Goal: Task Accomplishment & Management: Complete application form

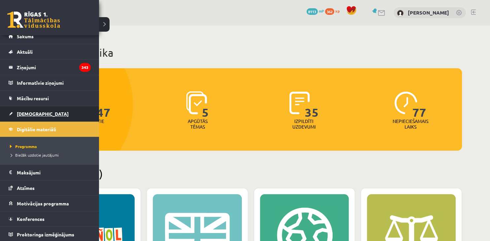
click at [14, 110] on link "[DEMOGRAPHIC_DATA]" at bounding box center [50, 113] width 82 height 15
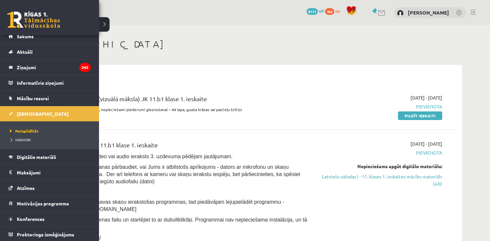
scroll to position [7, 0]
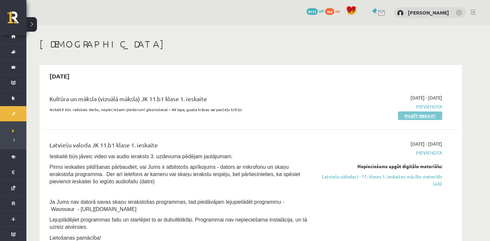
click at [426, 117] on link "Pildīt ieskaiti" at bounding box center [420, 116] width 44 height 9
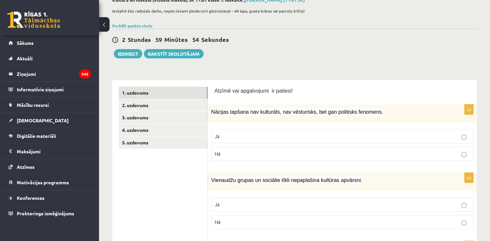
scroll to position [81, 0]
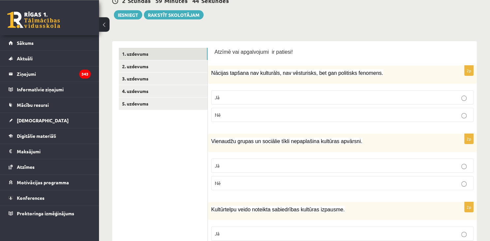
click at [366, 96] on p "Jā" at bounding box center [342, 97] width 255 height 7
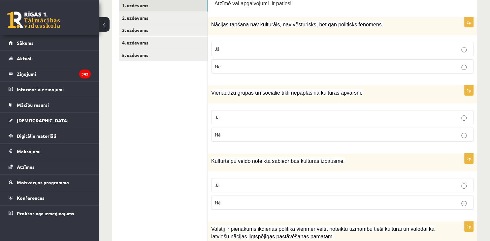
scroll to position [151, 0]
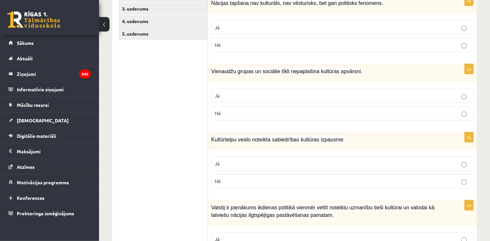
click at [381, 113] on p "Nē" at bounding box center [342, 113] width 255 height 7
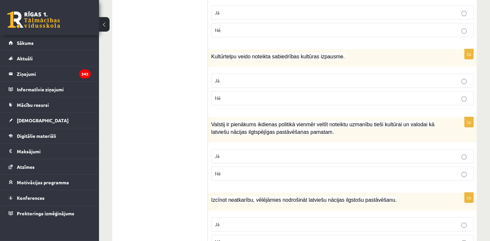
scroll to position [236, 0]
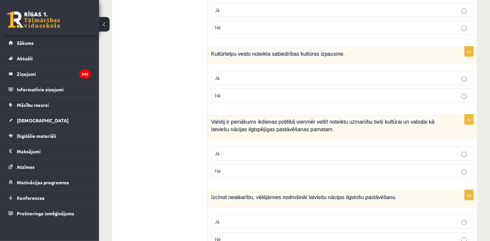
click at [410, 79] on p "Jā" at bounding box center [342, 78] width 255 height 7
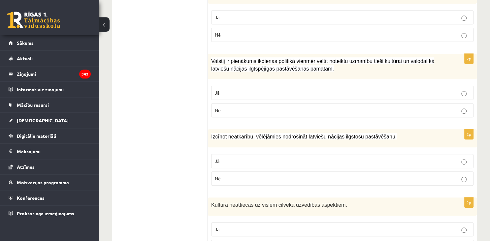
scroll to position [298, 0]
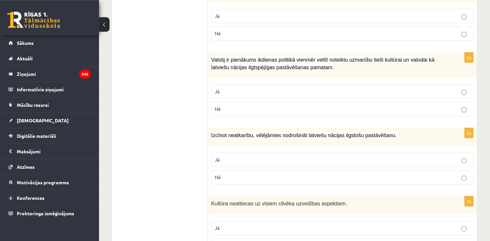
click at [391, 89] on p "Jā" at bounding box center [342, 91] width 255 height 7
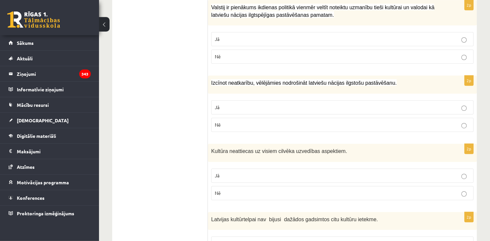
scroll to position [358, 0]
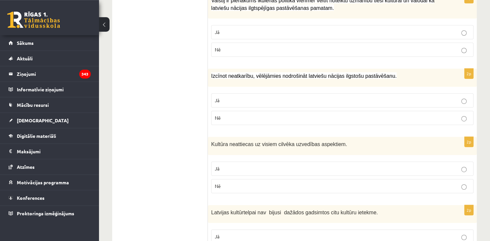
click at [364, 97] on p "Jā" at bounding box center [342, 100] width 255 height 7
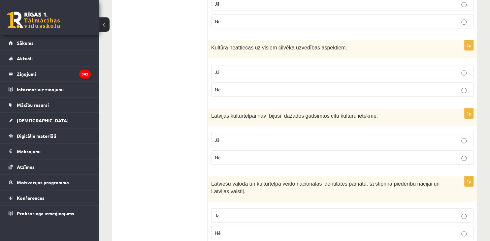
scroll to position [457, 0]
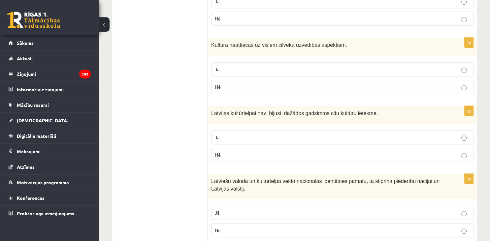
click at [437, 68] on p "Jā" at bounding box center [342, 69] width 255 height 7
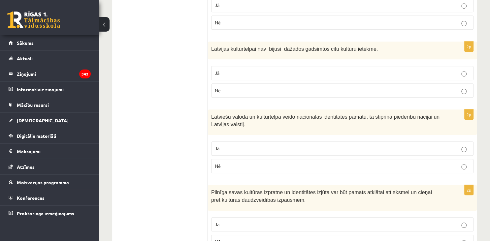
click at [363, 87] on p "Nē" at bounding box center [342, 90] width 255 height 7
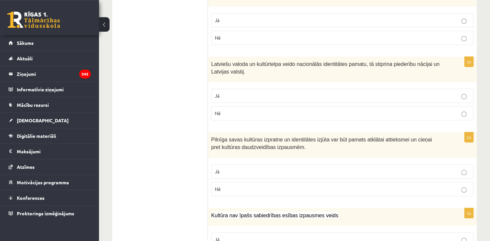
scroll to position [580, 0]
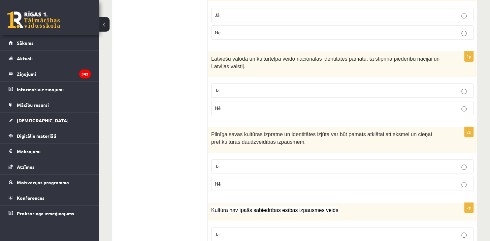
click at [279, 87] on p "Jā" at bounding box center [342, 90] width 255 height 7
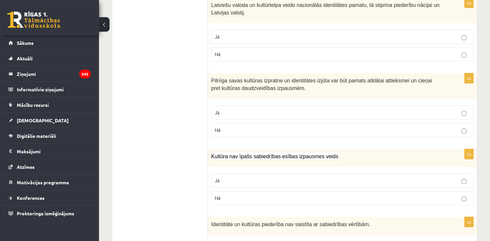
scroll to position [635, 0]
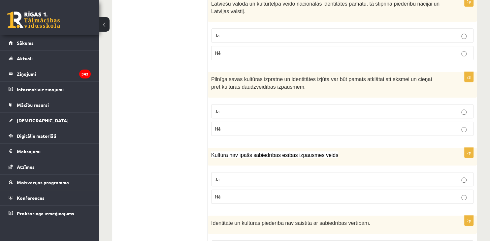
click at [299, 108] on p "Jā" at bounding box center [342, 111] width 255 height 7
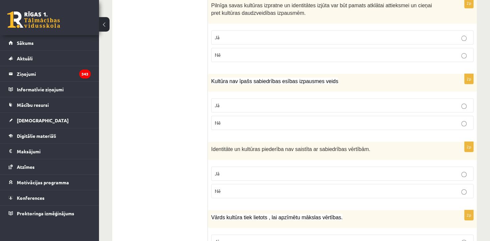
scroll to position [713, 0]
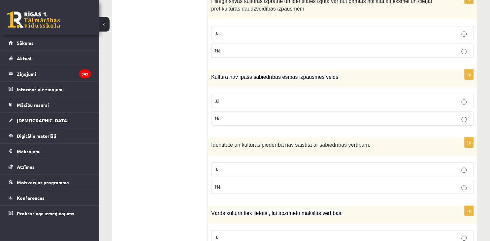
click at [288, 122] on label "Nē" at bounding box center [342, 119] width 262 height 14
click at [290, 101] on p "Jā" at bounding box center [342, 101] width 255 height 7
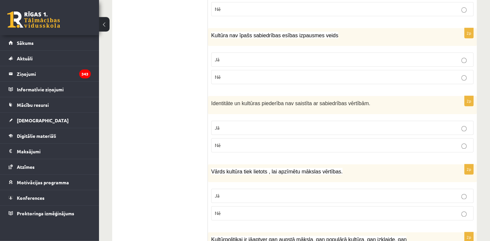
scroll to position [772, 0]
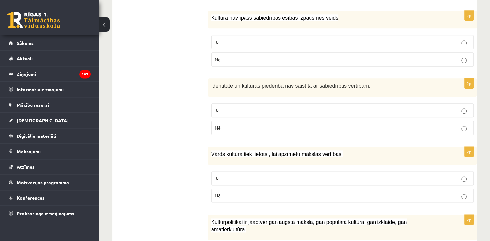
click at [378, 124] on p "Nē" at bounding box center [342, 127] width 255 height 7
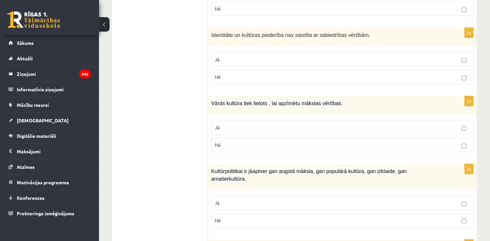
scroll to position [831, 0]
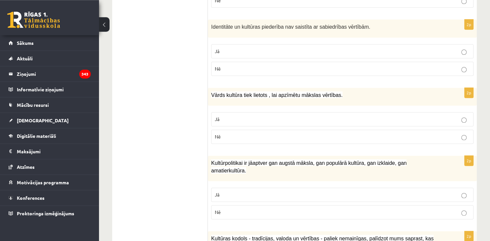
click at [337, 116] on p "Jā" at bounding box center [342, 119] width 255 height 7
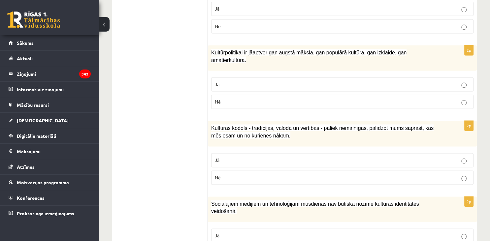
scroll to position [944, 0]
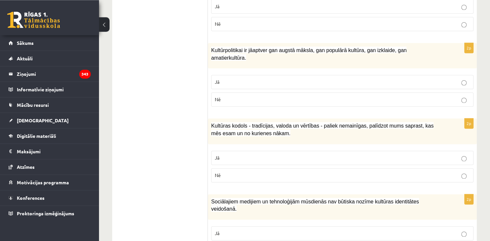
click at [342, 75] on label "Jā" at bounding box center [342, 82] width 262 height 14
click at [269, 151] on label "Jā" at bounding box center [342, 158] width 262 height 14
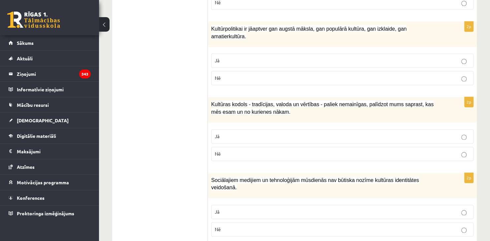
click at [276, 226] on p "Nē" at bounding box center [342, 229] width 255 height 7
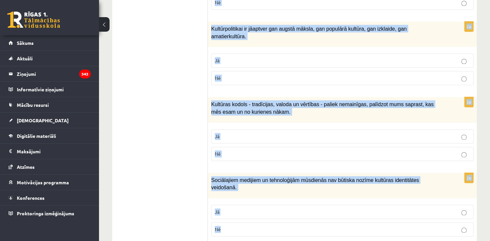
drag, startPoint x: 215, startPoint y: 124, endPoint x: 390, endPoint y: 257, distance: 219.3
copy form "Atzīmē vai apgalvojumi ir patiesi! 2p Nācijas tapšana nav kulturāls, nav vēstur…"
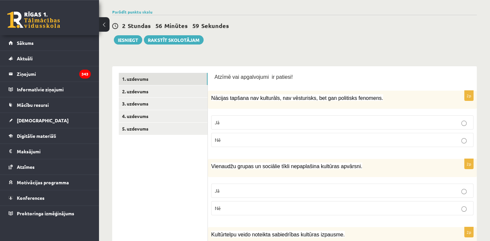
scroll to position [0, 0]
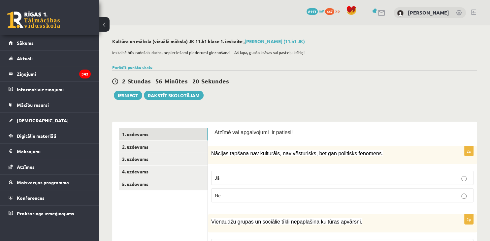
click at [435, 195] on p "Nē" at bounding box center [342, 195] width 255 height 7
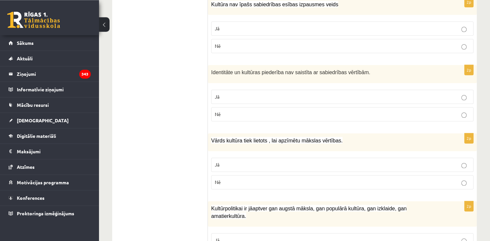
scroll to position [787, 0]
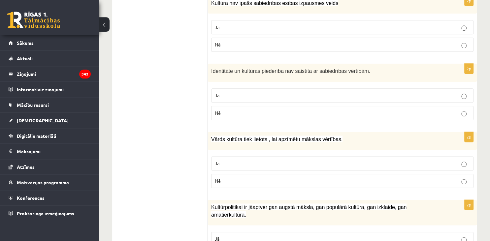
click at [459, 42] on p "Nē" at bounding box center [342, 44] width 255 height 7
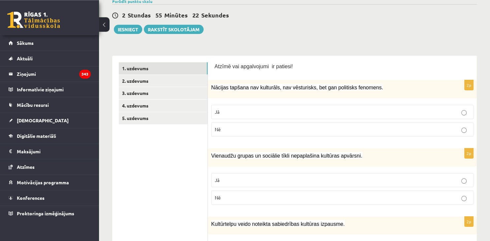
scroll to position [79, 0]
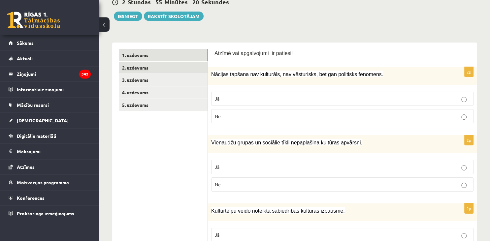
click at [187, 67] on link "2. uzdevums" at bounding box center [163, 68] width 89 height 12
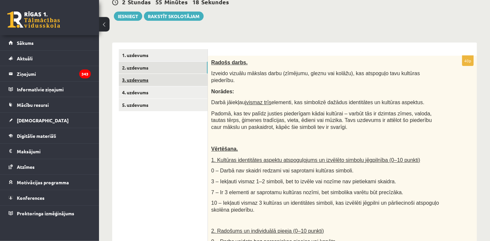
click at [178, 78] on link "3. uzdevums" at bounding box center [163, 80] width 89 height 12
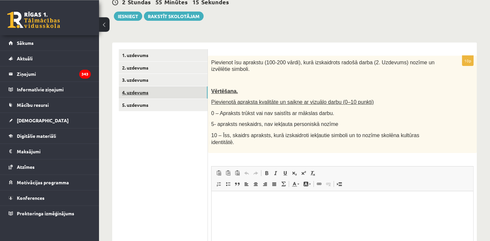
click at [162, 96] on link "4. uzdevums" at bounding box center [163, 93] width 89 height 12
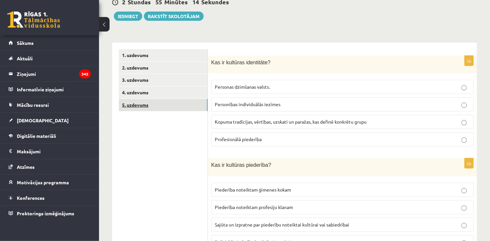
click at [155, 110] on link "5. uzdevums" at bounding box center [163, 105] width 89 height 12
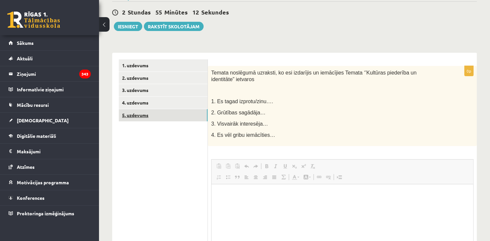
scroll to position [0, 0]
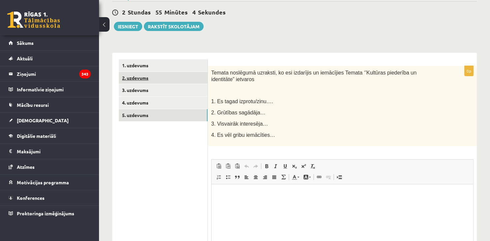
click at [159, 81] on link "2. uzdevums" at bounding box center [163, 78] width 89 height 12
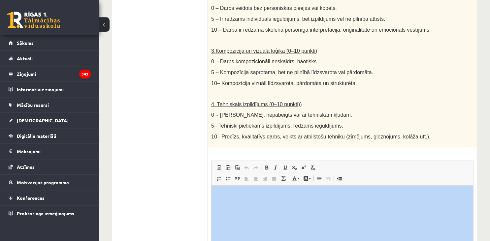
scroll to position [381, 0]
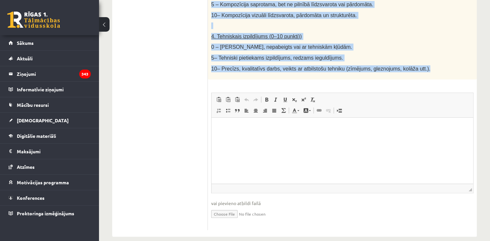
drag, startPoint x: 211, startPoint y: 42, endPoint x: 418, endPoint y: 64, distance: 208.2
copy div "Radošs darbs. Izveido vizuālu mākslas darbu (zīmējumu, gleznu vai kolāžu), kas …"
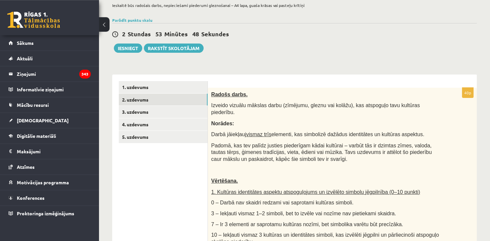
scroll to position [48, 0]
click at [157, 114] on link "3. uzdevums" at bounding box center [163, 112] width 89 height 12
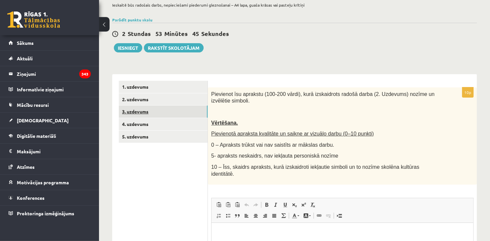
scroll to position [0, 0]
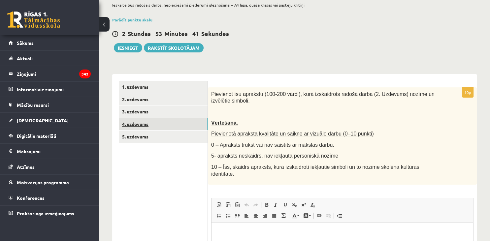
click at [155, 122] on link "4. uzdevums" at bounding box center [163, 124] width 89 height 12
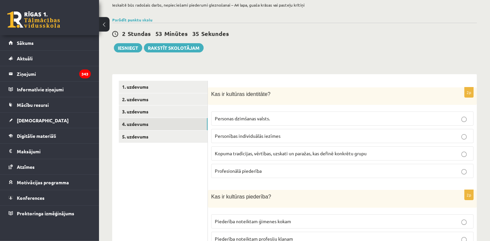
click at [272, 148] on label "Kopuma tradīcijas, vērtības, uzskati un paražas, kas definē konkrētu grupu" at bounding box center [342, 154] width 262 height 14
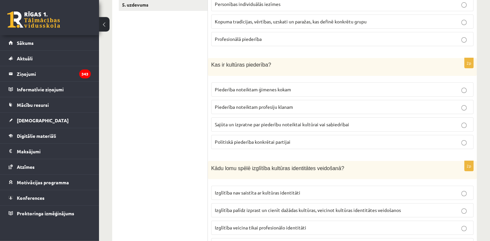
scroll to position [178, 0]
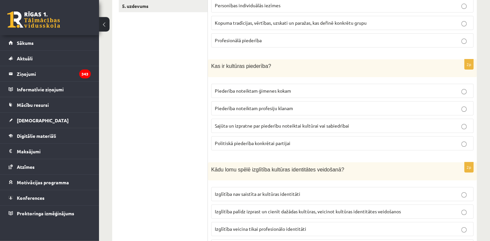
click at [384, 122] on label "Sajūta un izpratne par piederību noteiktai kultūrai vai sabiedrībai" at bounding box center [342, 126] width 262 height 14
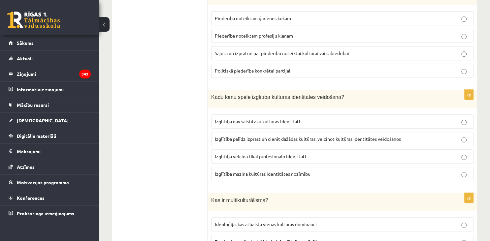
scroll to position [271, 0]
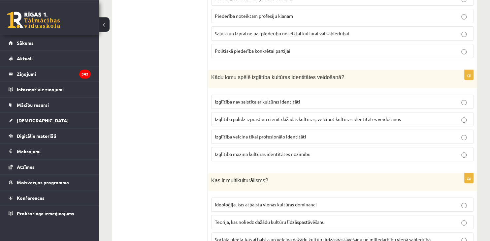
click at [411, 119] on p "Izglītība palīdz izprast un cienīt dažādas kultūras, veicinot kultūras identitā…" at bounding box center [342, 119] width 255 height 7
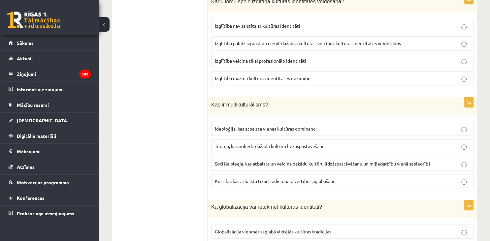
scroll to position [348, 0]
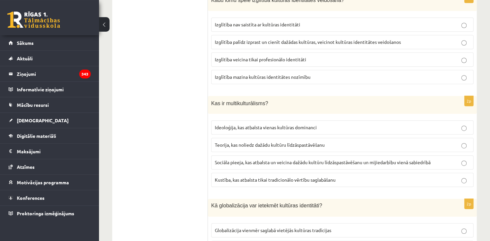
click at [351, 164] on label "Sociāla pieeja, kas atbalsta un veicina dažādu kultūru līdzāspastāvēšanu un mij…" at bounding box center [342, 163] width 262 height 14
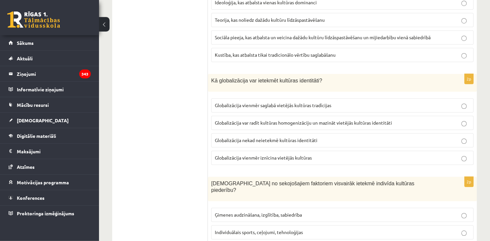
scroll to position [478, 0]
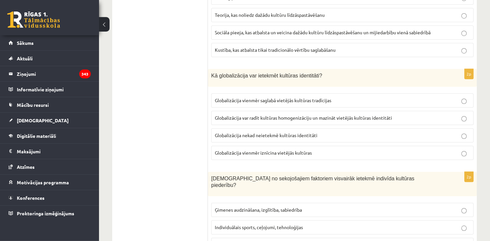
click at [389, 117] on span "Globalizācija var radīt kultūras homogenizāciju un mazināt vietējās kultūras id…" at bounding box center [303, 118] width 177 height 6
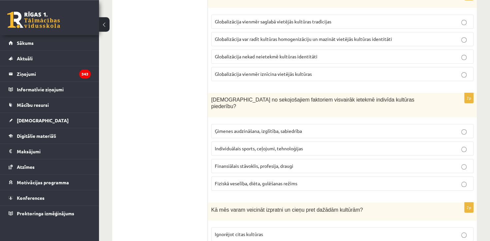
scroll to position [569, 0]
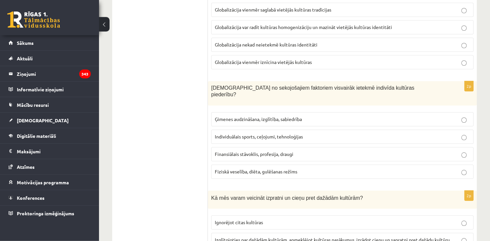
click at [372, 116] on p "Ģimenes audzināšana, izglītība, sabiedrība" at bounding box center [342, 119] width 255 height 7
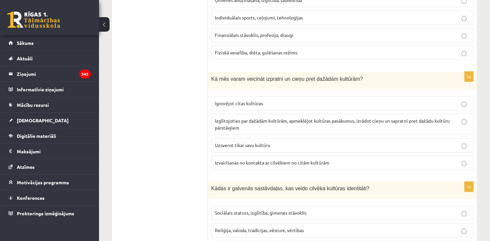
click at [405, 118] on p "Izglītojoties par dažādām kultūrām, apmeklējot kultūras pasākumus, izrādot cieņ…" at bounding box center [342, 125] width 255 height 14
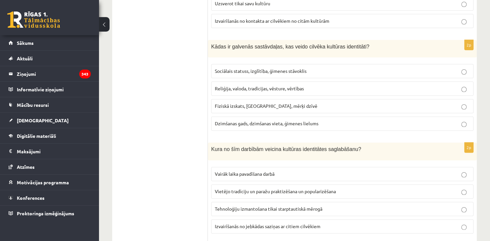
scroll to position [833, 0]
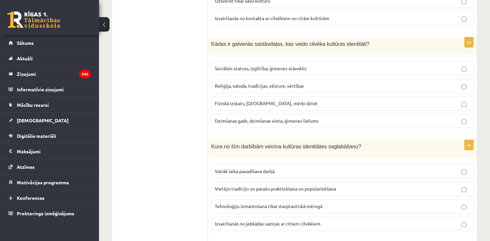
click at [440, 65] on p "Sociālais statuss, izglītība, ģimenes stāvoklis" at bounding box center [342, 68] width 255 height 7
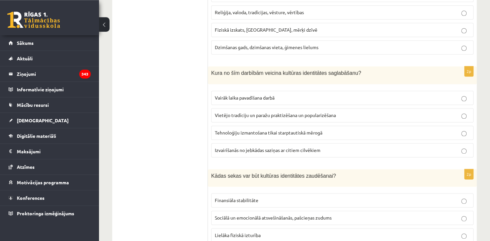
scroll to position [917, 0]
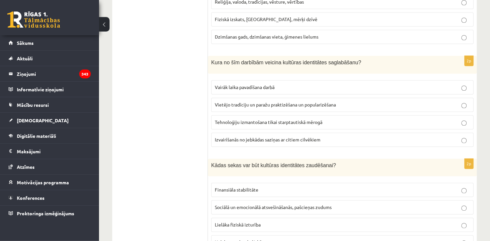
click at [327, 102] on span "Vietējo tradīciju un paražu praktizēšana un popularizēšana" at bounding box center [275, 105] width 121 height 6
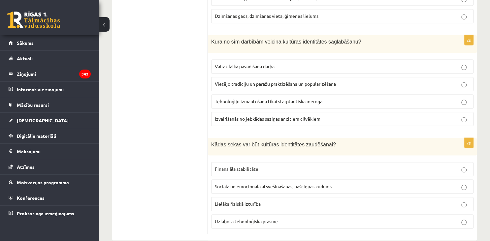
click at [330, 183] on p "Sociālā un emocionālā atsvešināšanās, pašcieņas zudums" at bounding box center [342, 186] width 255 height 7
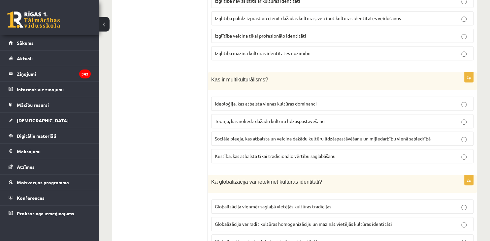
scroll to position [0, 0]
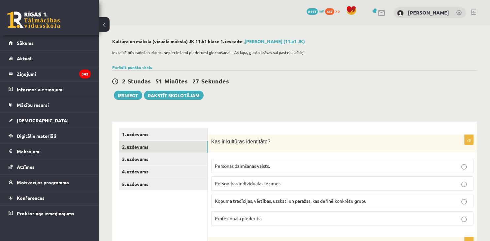
click at [176, 151] on link "2. uzdevums" at bounding box center [163, 147] width 89 height 12
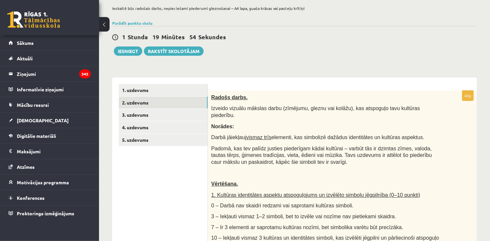
scroll to position [27, 0]
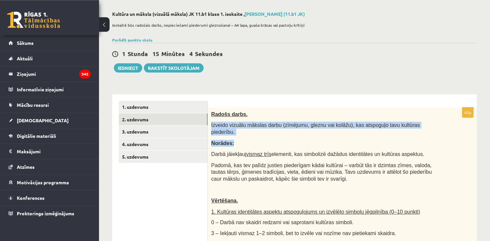
drag, startPoint x: 212, startPoint y: 126, endPoint x: 428, endPoint y: 131, distance: 216.0
copy div "Izveido vizuālu mākslas darbu (zīmējumu, gleznu vai kolāžu), kas atspoguļo tavu…"
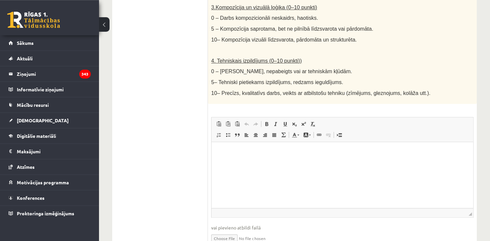
scroll to position [364, 0]
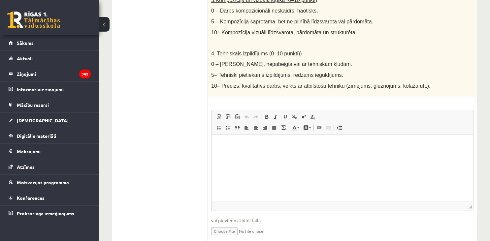
click at [223, 224] on input "file" at bounding box center [342, 231] width 262 height 14
click at [222, 224] on input "file" at bounding box center [342, 231] width 262 height 14
type input "**********"
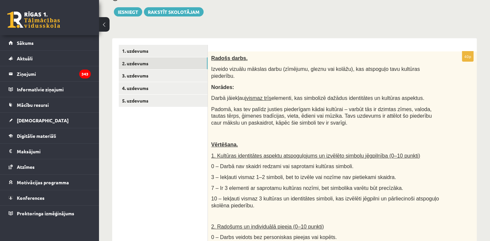
scroll to position [83, 0]
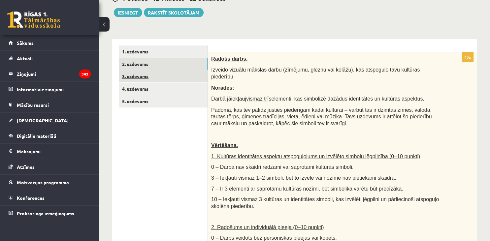
click at [174, 78] on link "3. uzdevums" at bounding box center [163, 76] width 89 height 12
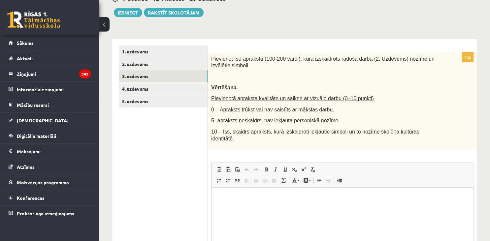
scroll to position [0, 0]
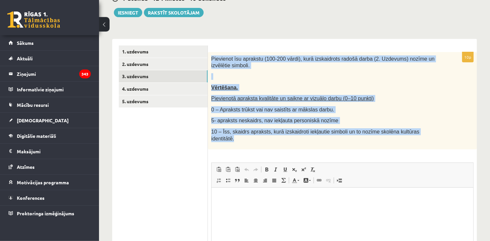
drag, startPoint x: 211, startPoint y: 57, endPoint x: 436, endPoint y: 131, distance: 237.5
click at [436, 131] on div "Pievienot īsu aprakstu (100-200 vārdi), kurā izskaidrots radošā darba (2. Uzdev…" at bounding box center [342, 100] width 269 height 97
click at [424, 110] on p "0 – Apraksts trūkst vai nav saistīts ar mākslas darbu." at bounding box center [325, 109] width 229 height 7
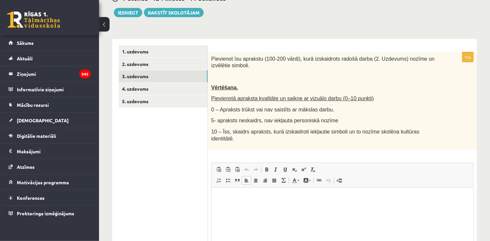
click at [279, 220] on html at bounding box center [343, 221] width 262 height 66
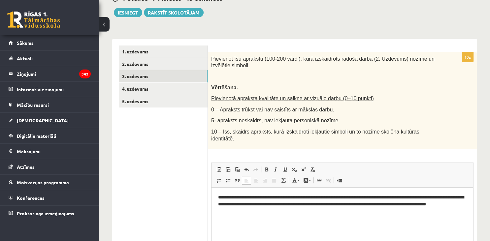
click at [396, 166] on span "Paste Keyboard shortcut Ctrl+V Paste as plain text Keyboard shortcut Ctrl+Shift…" at bounding box center [342, 170] width 257 height 11
click at [234, 198] on p "**********" at bounding box center [342, 204] width 249 height 20
click at [290, 218] on html "**********" at bounding box center [343, 221] width 262 height 66
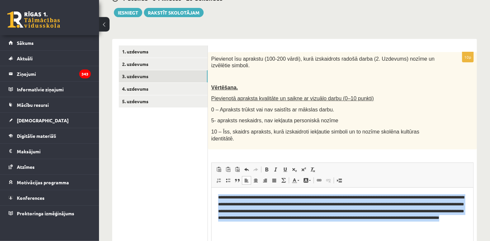
drag, startPoint x: 218, startPoint y: 196, endPoint x: 399, endPoint y: 226, distance: 183.2
click at [399, 226] on html "**********" at bounding box center [343, 221] width 262 height 66
copy p "**********"
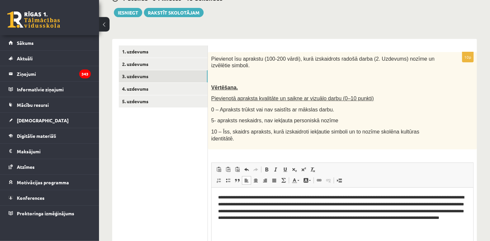
click at [406, 240] on html "**********" at bounding box center [343, 221] width 262 height 66
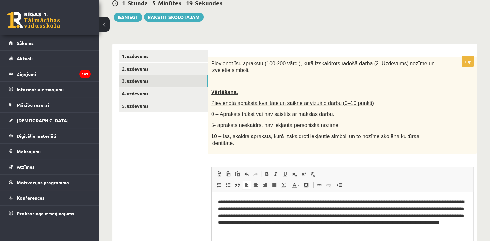
scroll to position [77, 0]
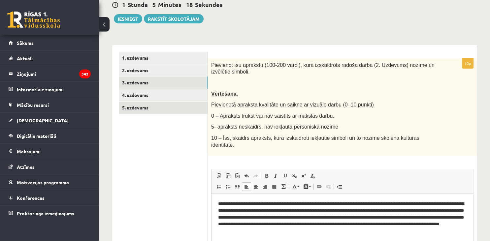
click at [150, 112] on link "5. uzdevums" at bounding box center [163, 108] width 89 height 12
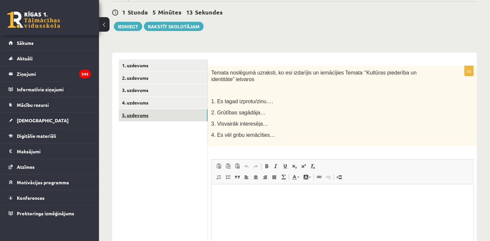
scroll to position [0, 0]
click at [243, 202] on html at bounding box center [343, 218] width 262 height 66
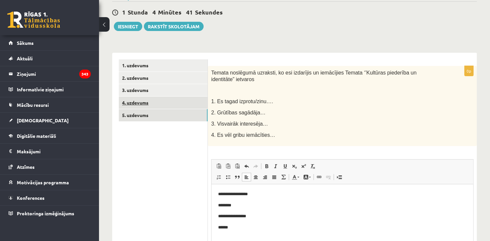
click at [157, 106] on link "4. uzdevums" at bounding box center [163, 103] width 89 height 12
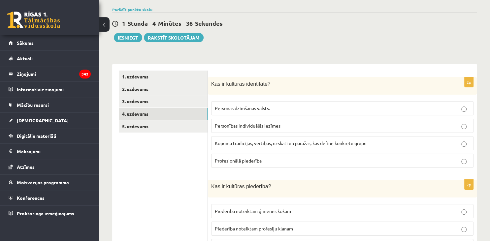
scroll to position [3, 0]
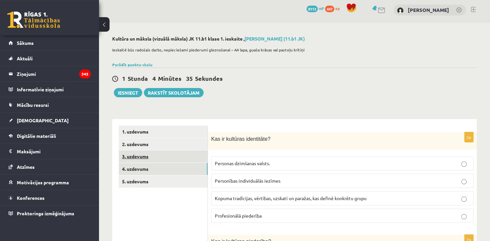
click at [203, 157] on link "3. uzdevums" at bounding box center [163, 157] width 89 height 12
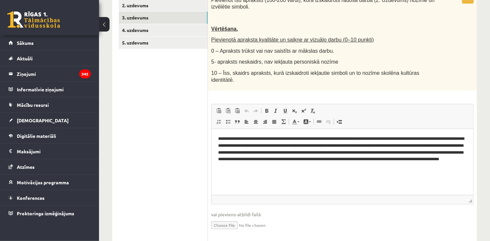
scroll to position [147, 0]
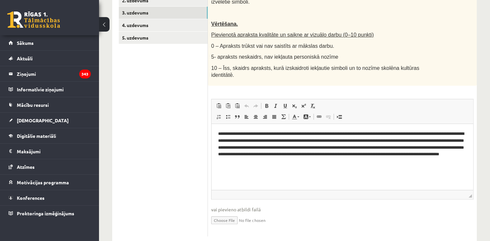
click at [233, 166] on html "**********" at bounding box center [343, 157] width 262 height 66
click at [236, 162] on p "**********" at bounding box center [342, 148] width 249 height 34
click at [234, 162] on p "**********" at bounding box center [342, 148] width 249 height 34
click at [257, 165] on p "**********" at bounding box center [342, 148] width 249 height 34
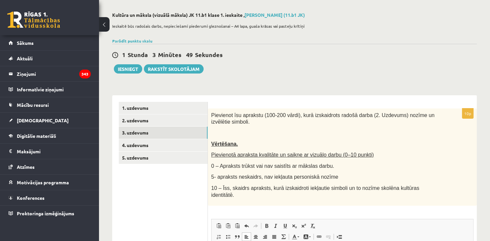
scroll to position [0, 0]
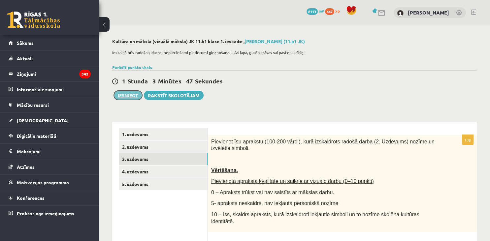
click at [126, 94] on button "Iesniegt" at bounding box center [128, 95] width 28 height 9
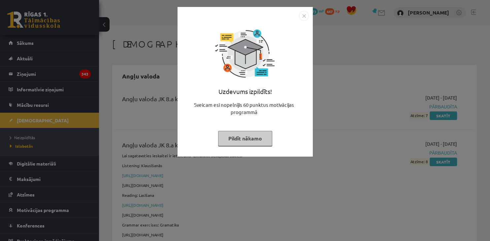
click at [255, 140] on button "Pildīt nākamo" at bounding box center [245, 138] width 54 height 15
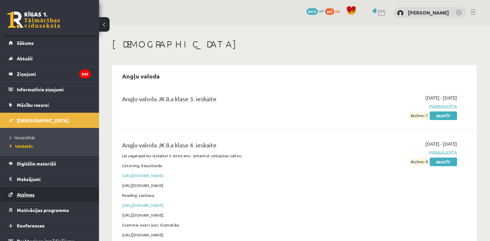
click at [30, 191] on link "Atzīmes" at bounding box center [50, 194] width 82 height 15
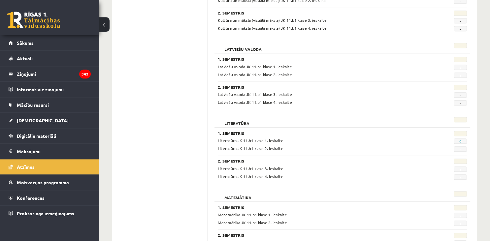
scroll to position [365, 0]
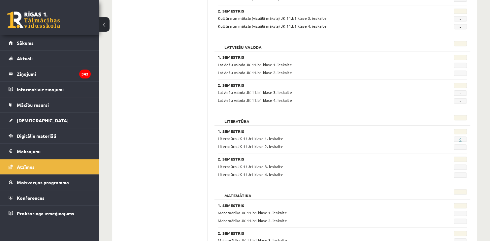
click at [462, 139] on link "9" at bounding box center [460, 139] width 2 height 5
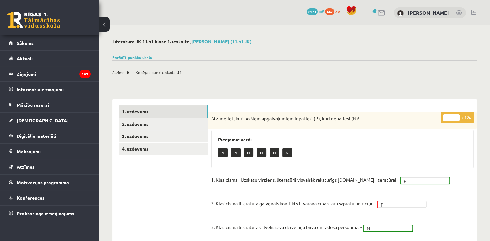
click at [200, 109] on link "1. uzdevums" at bounding box center [163, 112] width 89 height 12
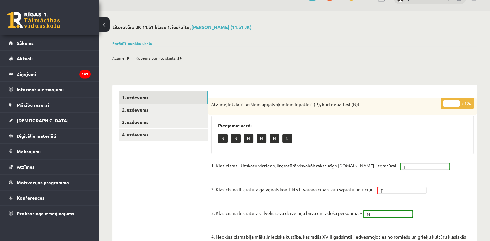
scroll to position [13, 0]
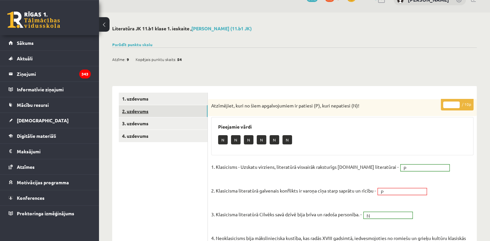
click at [185, 112] on link "2. uzdevums" at bounding box center [163, 111] width 89 height 12
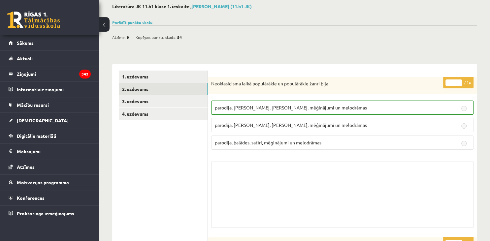
scroll to position [0, 0]
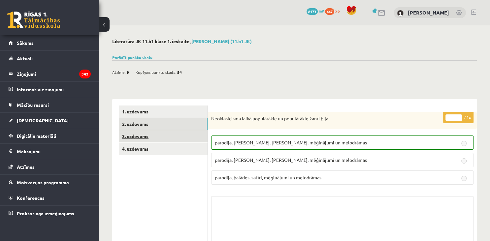
click at [176, 134] on link "3. uzdevums" at bounding box center [163, 136] width 89 height 12
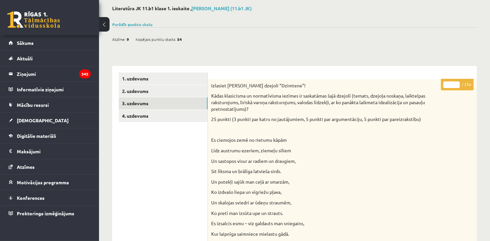
scroll to position [32, 0]
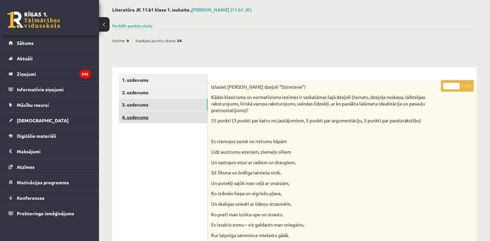
click at [168, 120] on link "4. uzdevums" at bounding box center [163, 117] width 89 height 12
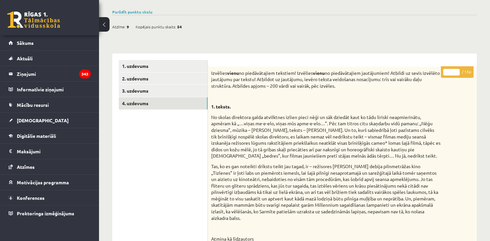
scroll to position [40, 0]
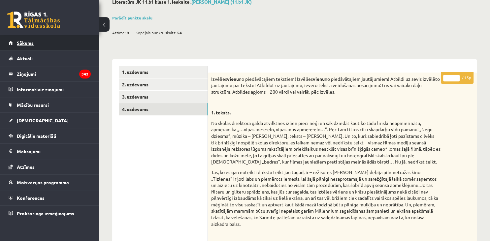
click at [29, 41] on span "Sākums" at bounding box center [25, 43] width 17 height 6
